Goal: Task Accomplishment & Management: Manage account settings

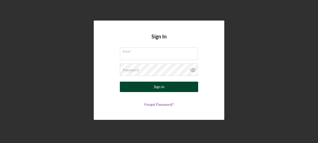
type input "[EMAIL_ADDRESS][DOMAIN_NAME]"
click at [133, 86] on button "Sign In" at bounding box center [159, 87] width 78 height 10
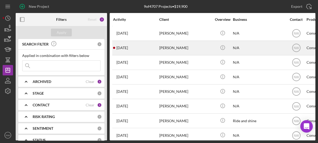
click at [167, 47] on div "[PERSON_NAME]" at bounding box center [185, 48] width 52 height 14
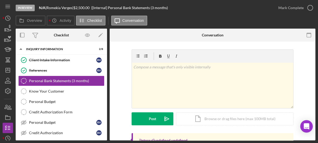
scroll to position [60, 0]
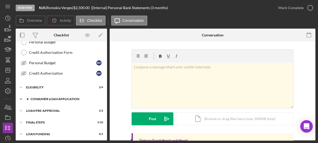
click at [50, 98] on div "Consumer Loan Application" at bounding box center [66, 99] width 70 height 3
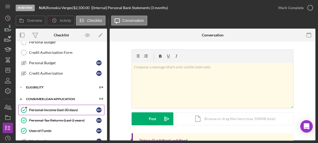
click at [53, 105] on link "Personal Income (last 30 days) Personal Income (last 30 days) R V" at bounding box center [61, 110] width 86 height 10
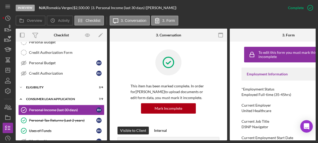
click at [130, 69] on div at bounding box center [168, 67] width 76 height 34
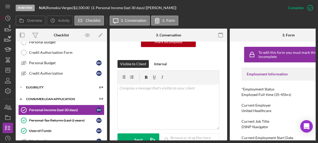
scroll to position [117, 0]
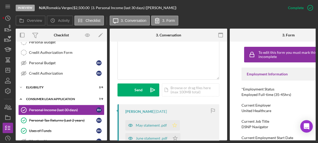
click at [173, 124] on icon "Icon/Star" at bounding box center [174, 125] width 10 height 10
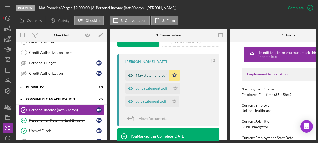
scroll to position [192, 0]
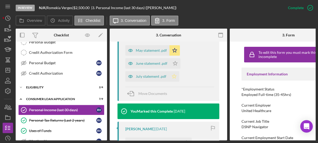
click at [173, 76] on icon "Icon/Star" at bounding box center [174, 76] width 10 height 10
click at [174, 63] on polygon "button" at bounding box center [175, 63] width 4 height 4
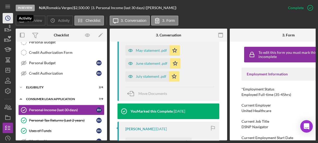
click at [8, 20] on circle "button" at bounding box center [7, 18] width 5 height 5
